Goal: Task Accomplishment & Management: Use online tool/utility

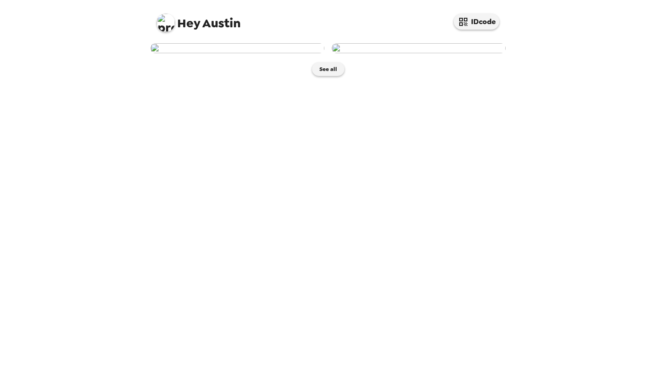
click at [241, 53] on img at bounding box center [237, 48] width 174 height 10
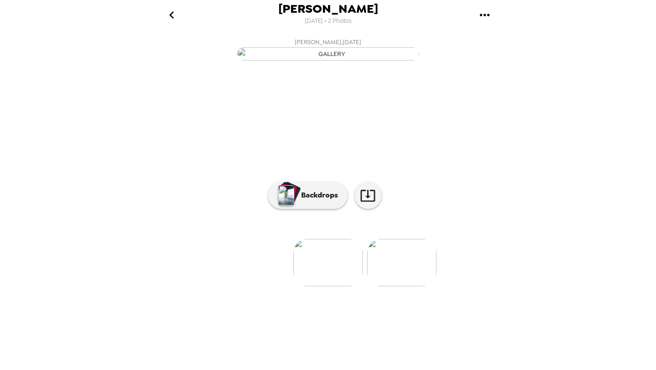
scroll to position [17, 0]
click at [330, 201] on p "Backdrops" at bounding box center [317, 195] width 41 height 11
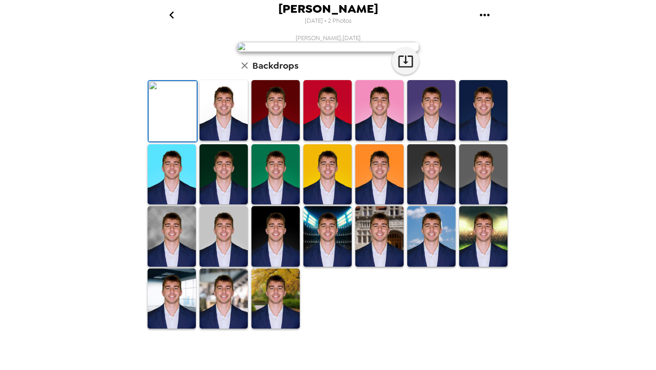
scroll to position [120, 0]
click at [235, 267] on img at bounding box center [224, 236] width 48 height 61
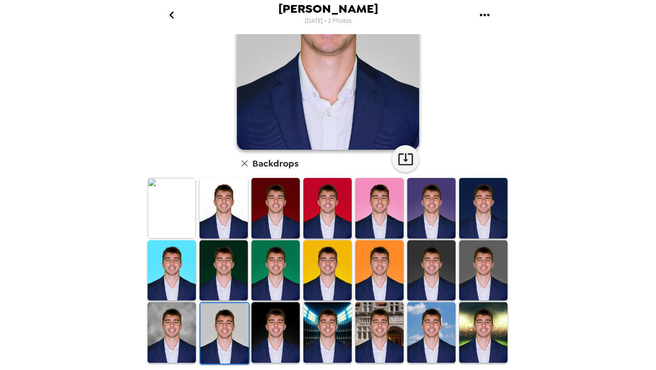
scroll to position [0, 0]
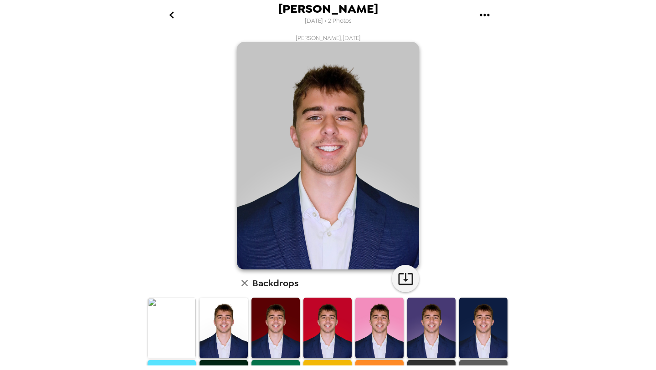
click at [488, 11] on icon "gallery menu" at bounding box center [485, 15] width 15 height 15
click at [488, 11] on div at bounding box center [328, 185] width 656 height 370
click at [486, 14] on icon "gallery menu" at bounding box center [485, 15] width 15 height 15
click at [163, 20] on div at bounding box center [328, 185] width 656 height 370
click at [173, 16] on icon "go back" at bounding box center [172, 15] width 15 height 15
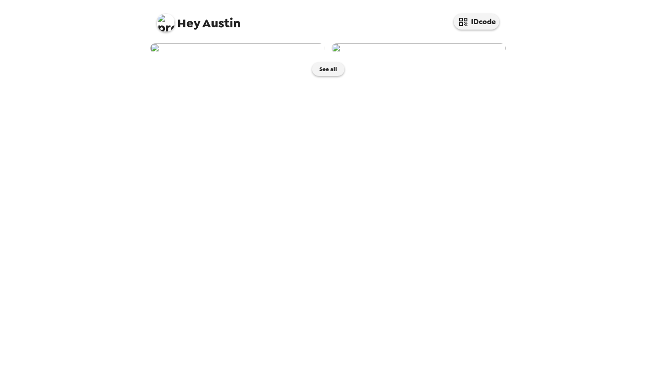
click at [289, 53] on img at bounding box center [237, 48] width 174 height 10
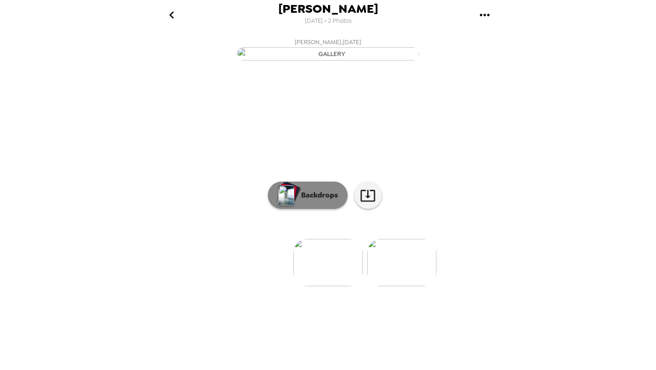
click at [325, 209] on button "Backdrops" at bounding box center [308, 195] width 80 height 27
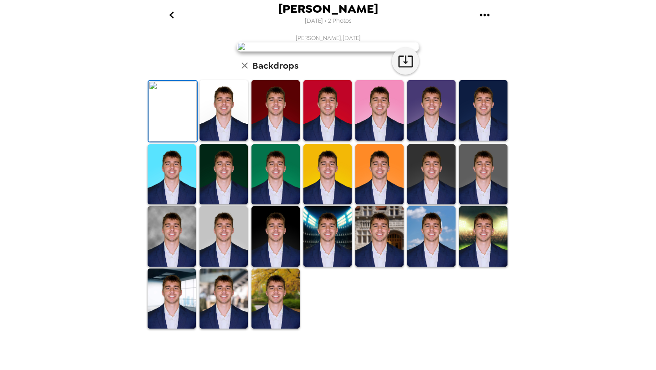
scroll to position [129, 0]
click at [218, 267] on img at bounding box center [224, 236] width 48 height 61
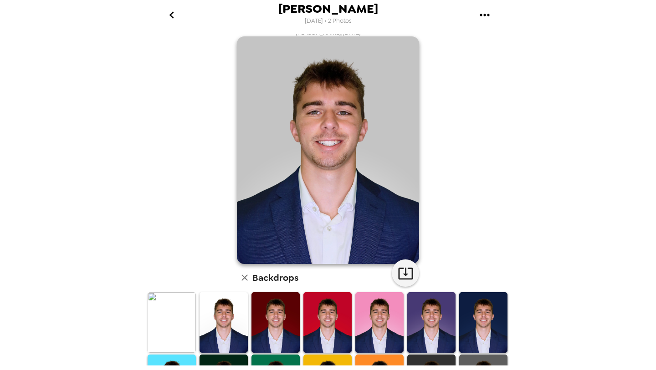
scroll to position [0, 0]
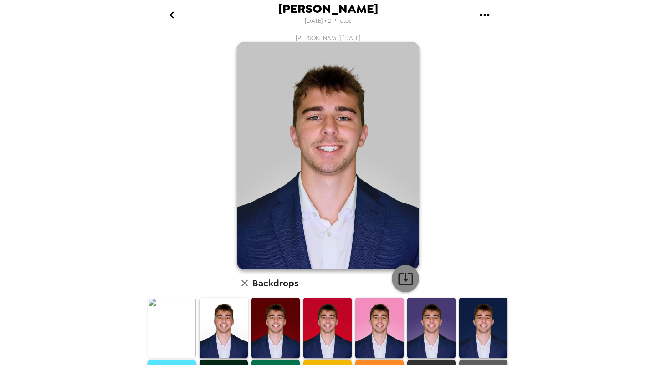
click at [410, 276] on icon "button" at bounding box center [406, 279] width 16 height 16
